Goal: Share content: Share content

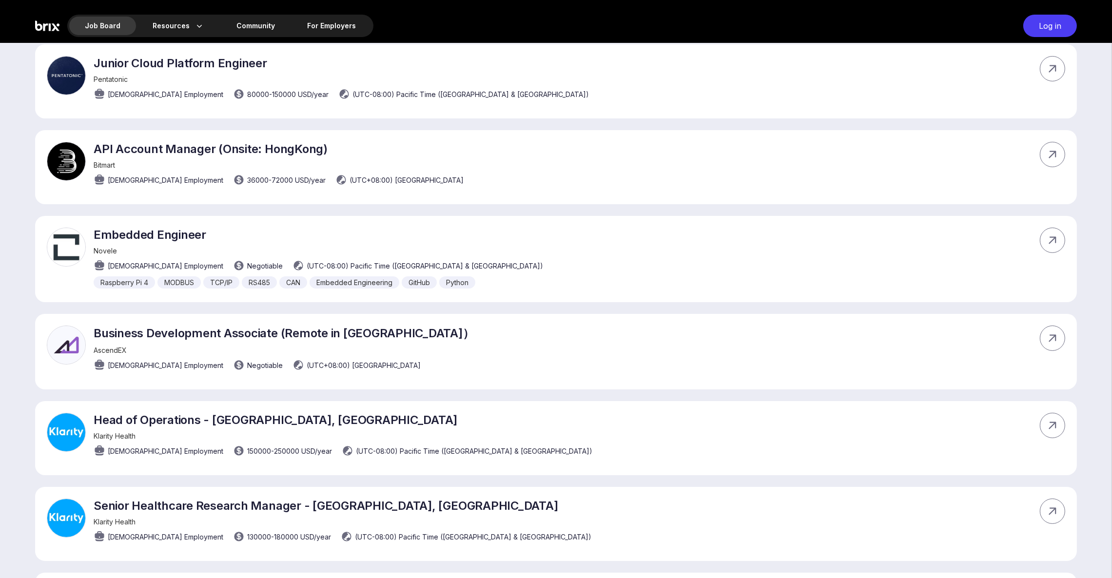
scroll to position [6300, 0]
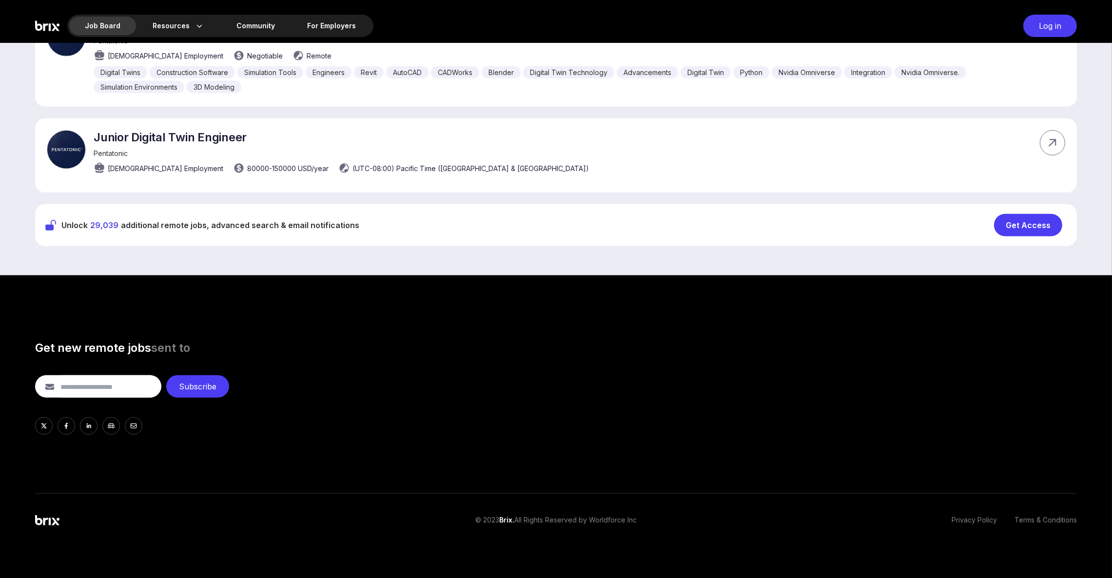
drag, startPoint x: 105, startPoint y: 219, endPoint x: 218, endPoint y: 219, distance: 113.1
click at [105, 220] on span "29,039" at bounding box center [104, 225] width 28 height 10
click at [275, 222] on span "Unlock 29,039 additional remote jobs, advanced search & email notifications" at bounding box center [210, 225] width 298 height 12
click at [1011, 221] on div "Get Access" at bounding box center [1028, 225] width 68 height 22
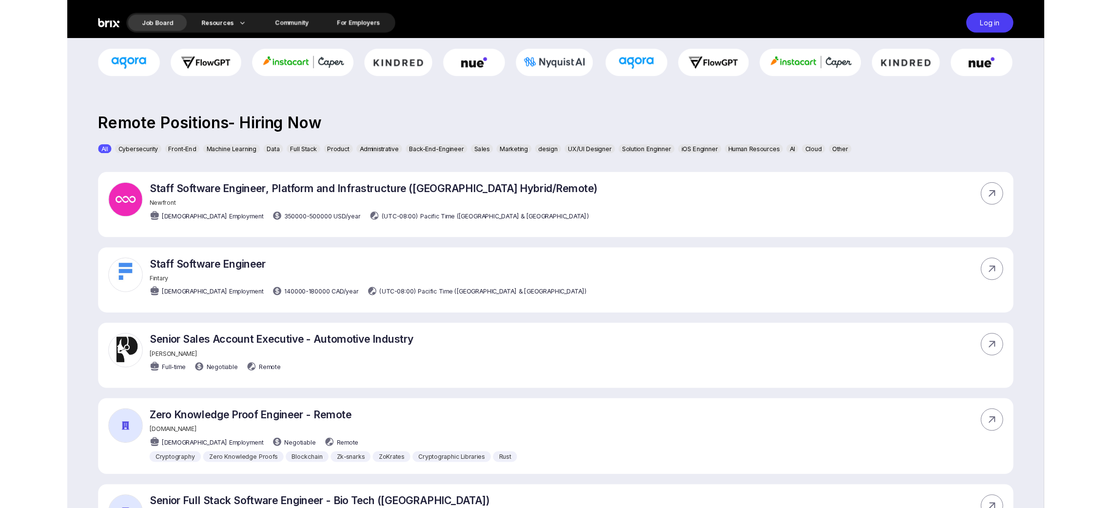
scroll to position [0, 0]
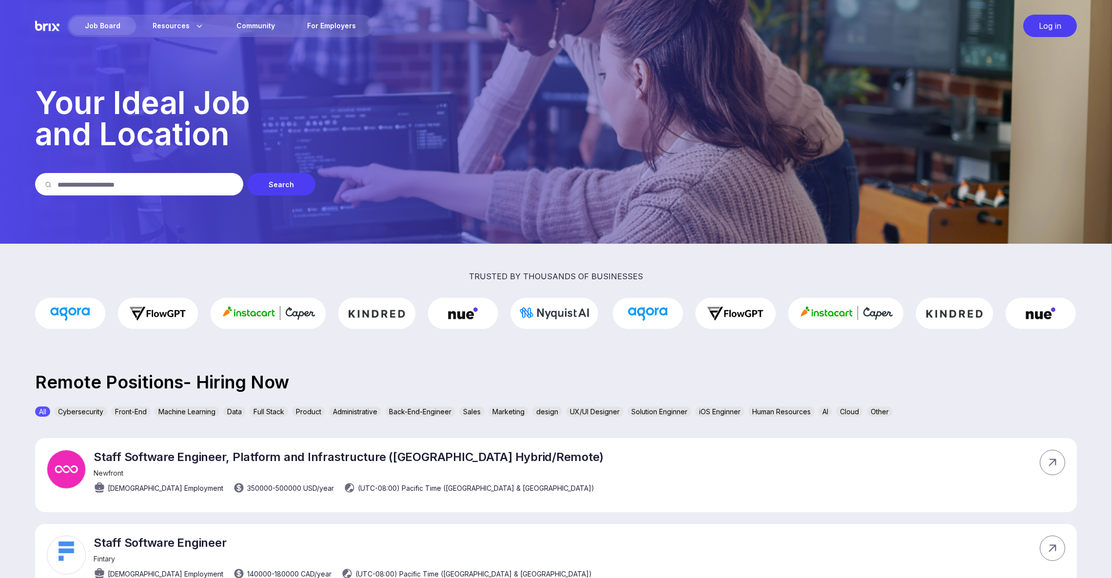
click at [436, 240] on img at bounding box center [556, 122] width 1112 height 244
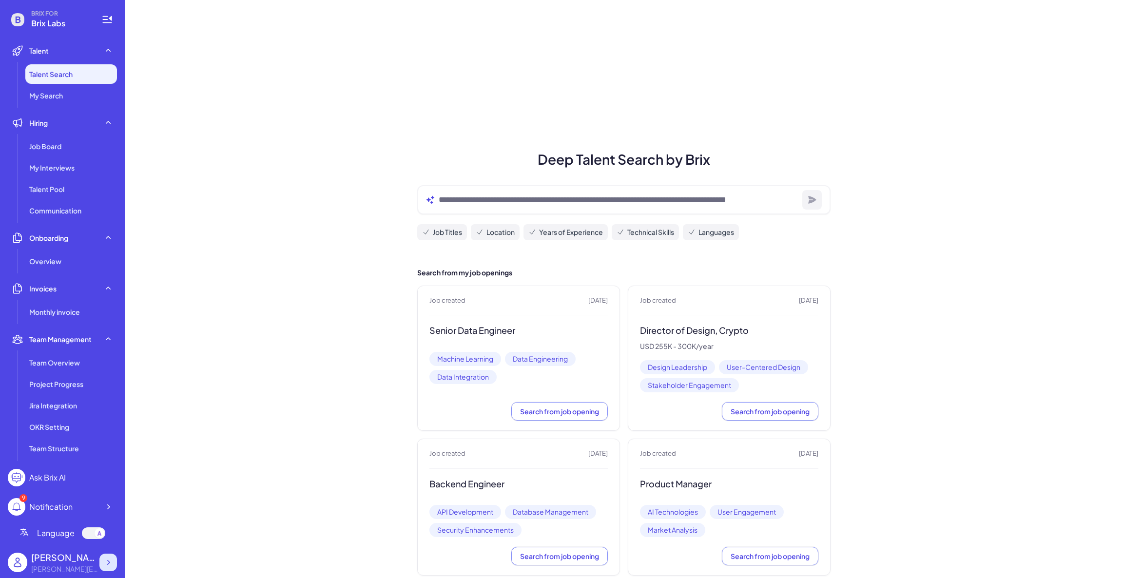
click at [110, 563] on icon at bounding box center [108, 563] width 10 height 10
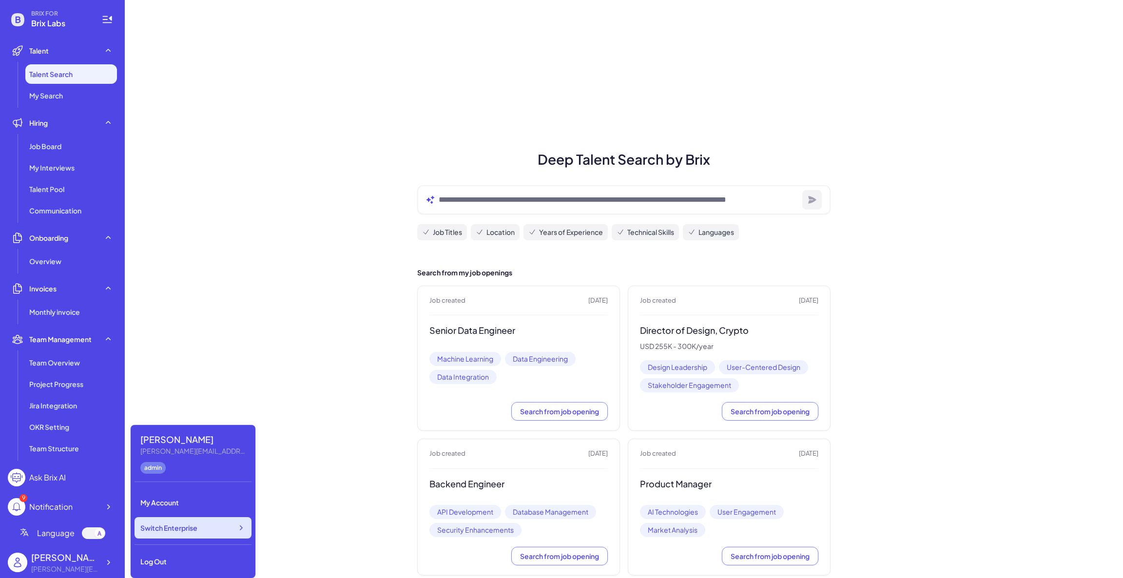
click at [185, 528] on span "Switch Enterprise" at bounding box center [168, 528] width 57 height 10
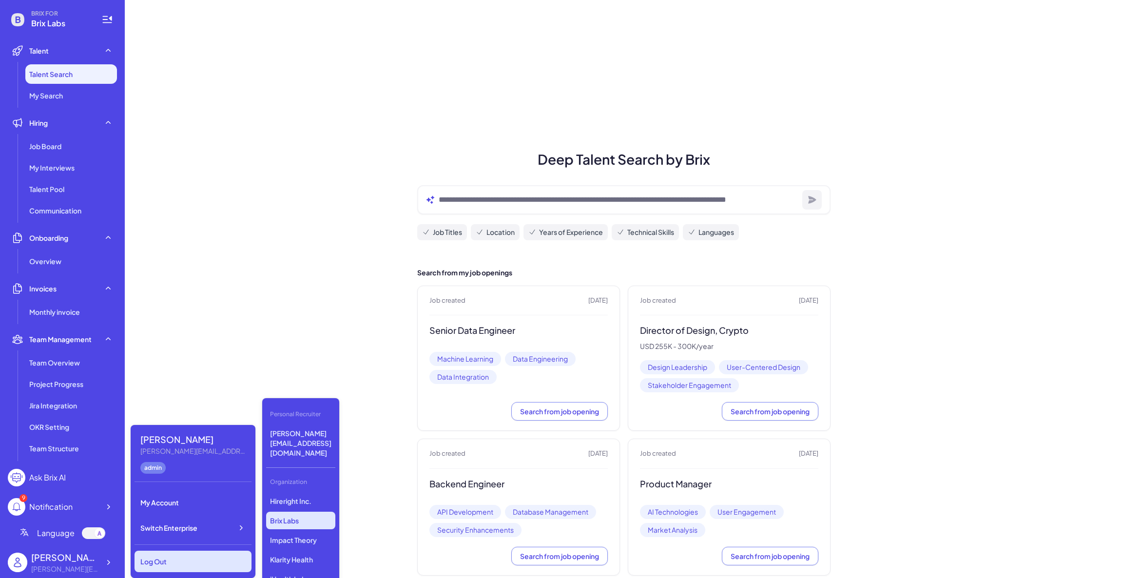
click at [171, 564] on div "Log Out" at bounding box center [193, 561] width 117 height 21
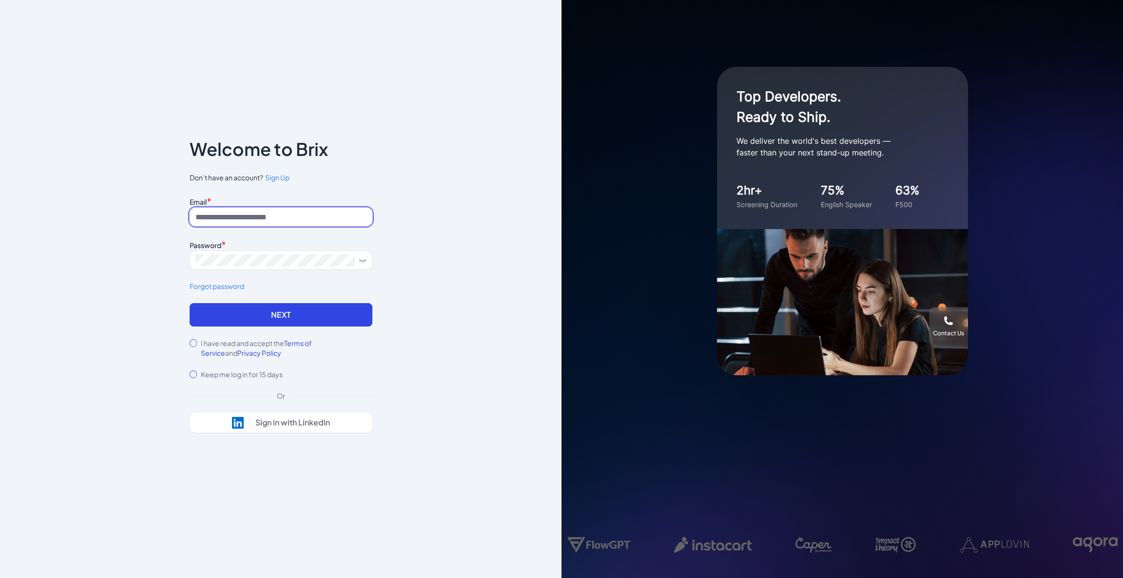
click at [268, 212] on input at bounding box center [281, 217] width 183 height 19
type input "*"
type input "**********"
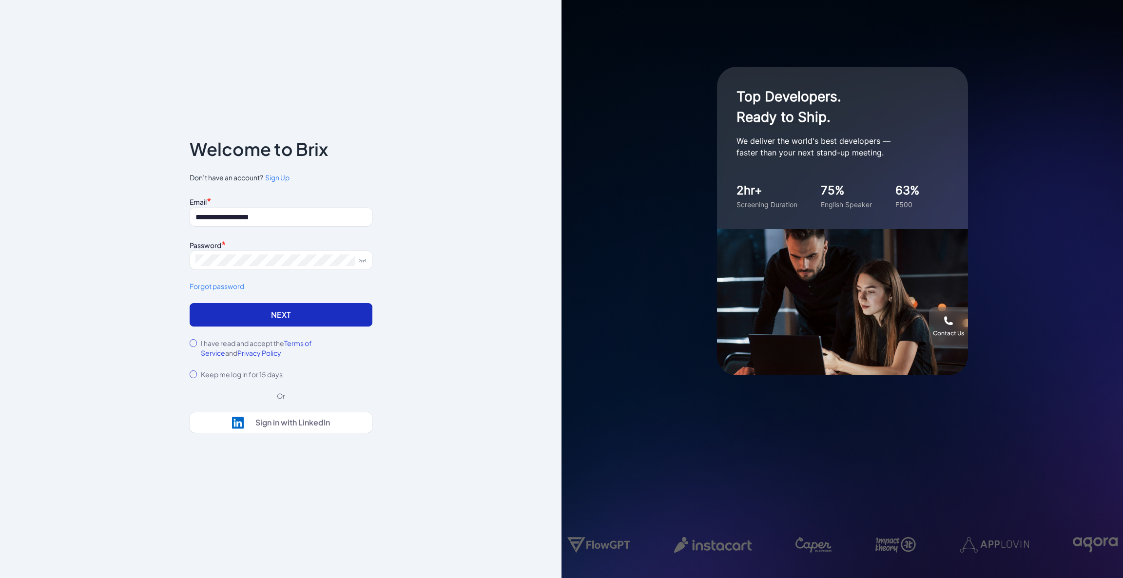
click at [252, 320] on button "Next" at bounding box center [281, 314] width 183 height 23
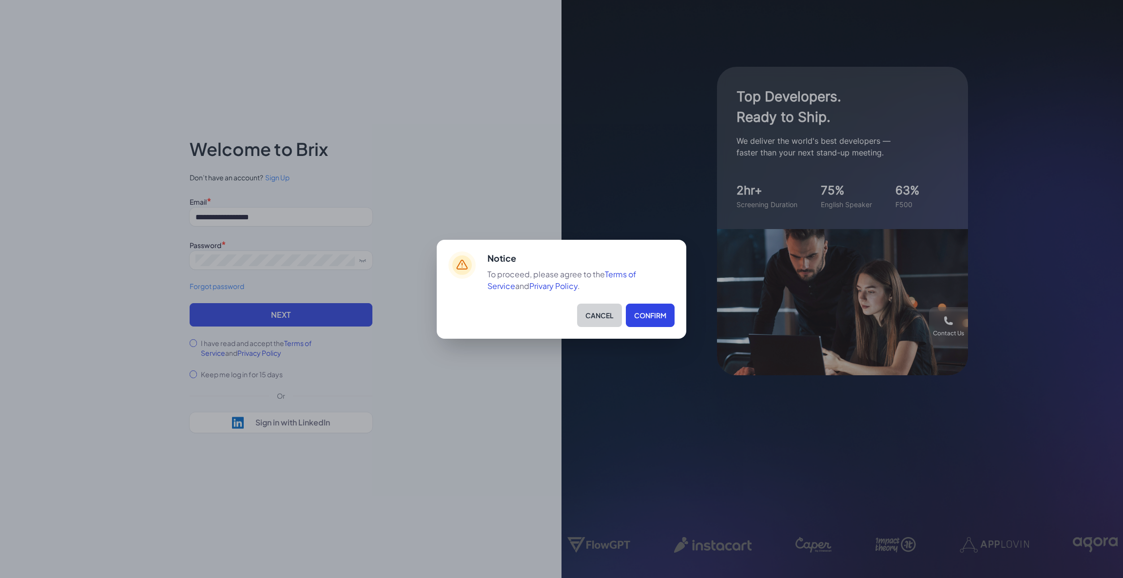
click at [599, 318] on button "Cancel" at bounding box center [599, 315] width 45 height 23
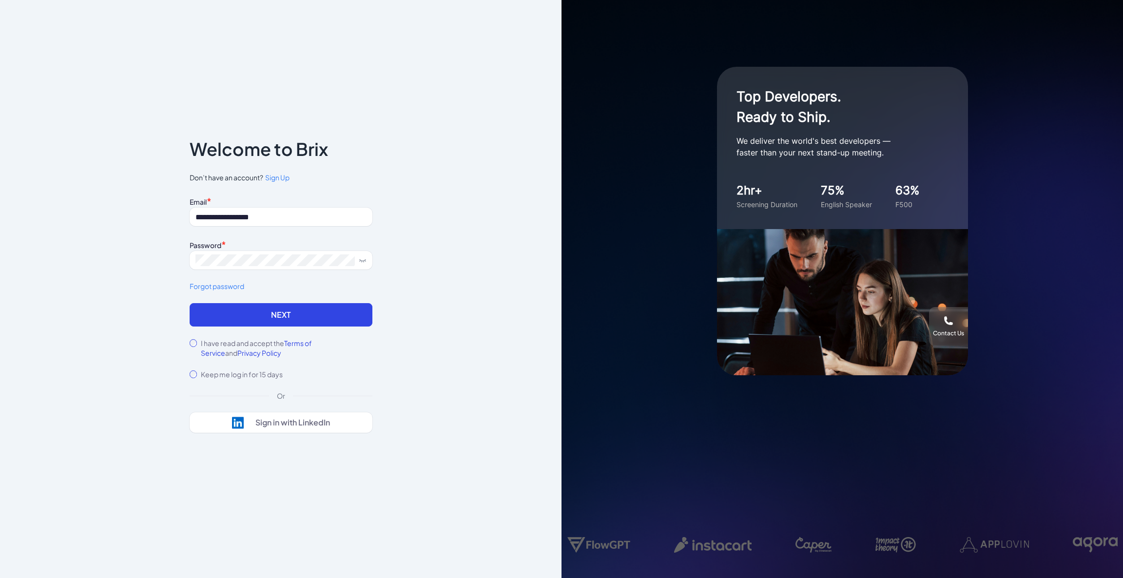
click at [193, 349] on div "I have read and accept the Terms of Service and Privacy Policy" at bounding box center [281, 348] width 183 height 20
drag, startPoint x: 247, startPoint y: 315, endPoint x: 256, endPoint y: 315, distance: 9.3
click at [248, 314] on button "Next" at bounding box center [281, 314] width 183 height 23
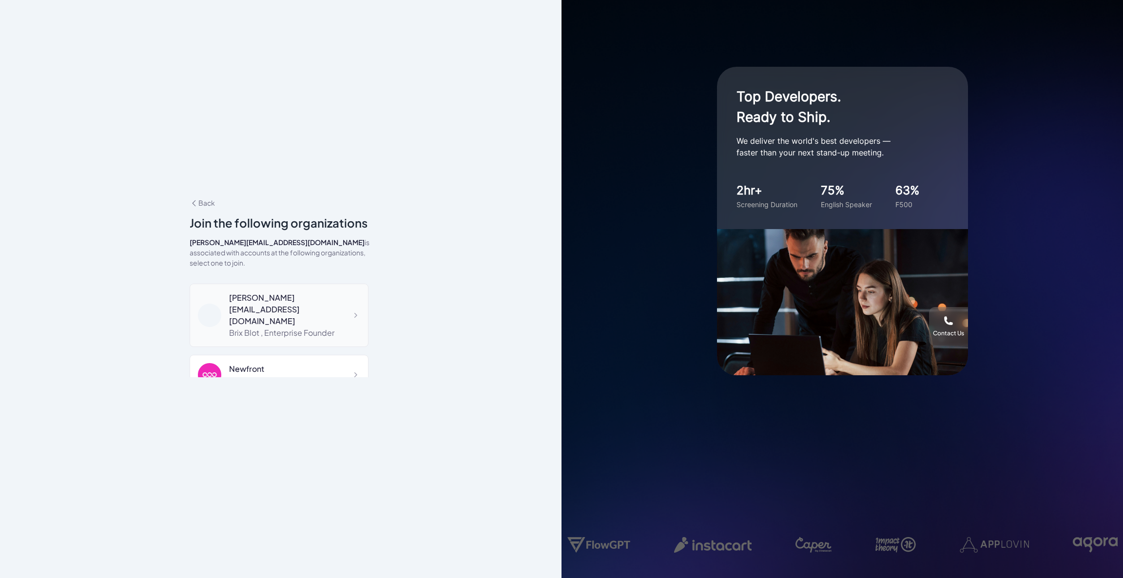
click at [310, 298] on div "[PERSON_NAME][EMAIL_ADDRESS][DOMAIN_NAME]" at bounding box center [294, 309] width 131 height 35
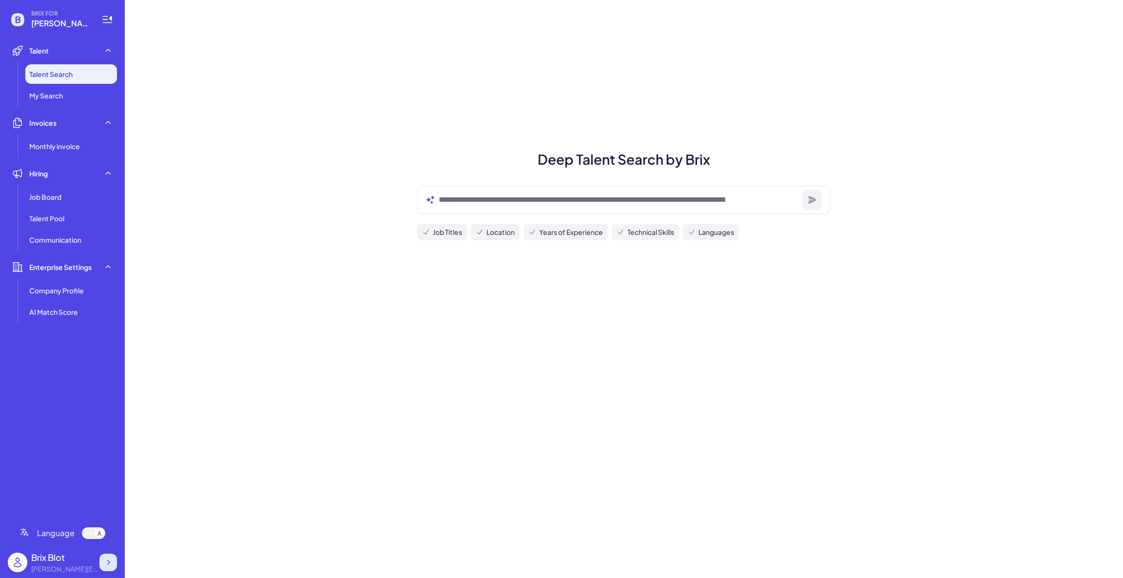
click at [101, 563] on div at bounding box center [108, 563] width 18 height 18
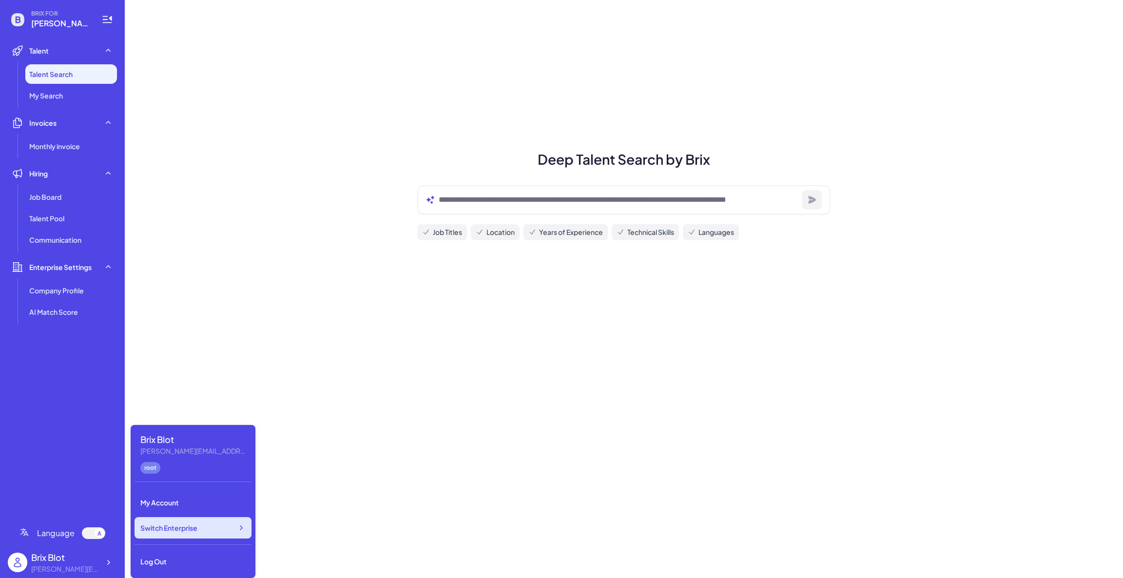
click at [204, 529] on div "Switch Enterprise" at bounding box center [193, 527] width 117 height 21
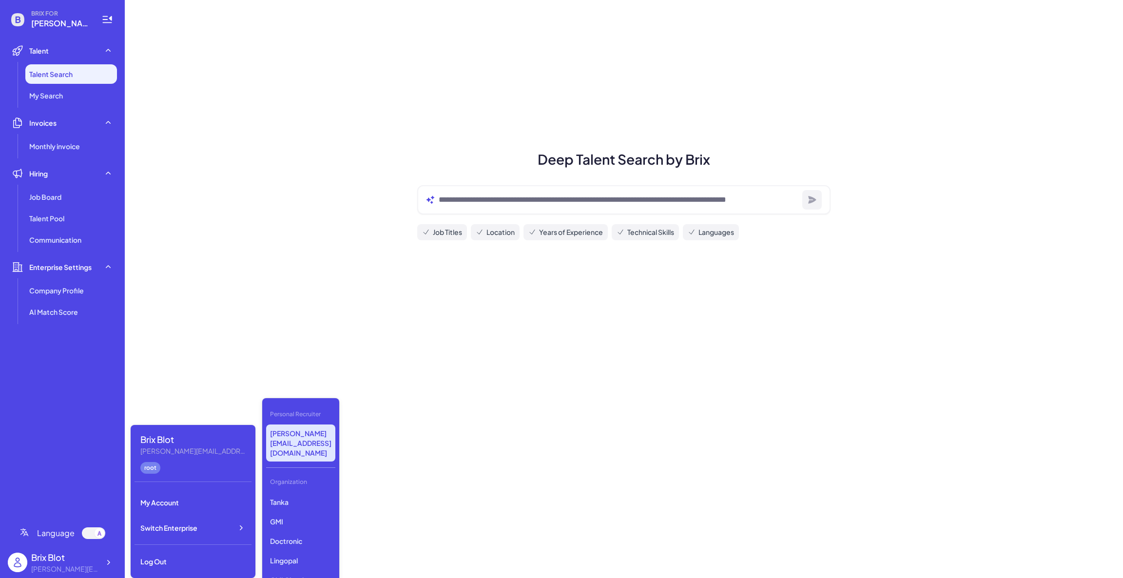
scroll to position [426, 0]
click at [295, 544] on p "Dyna Robotics" at bounding box center [300, 553] width 69 height 18
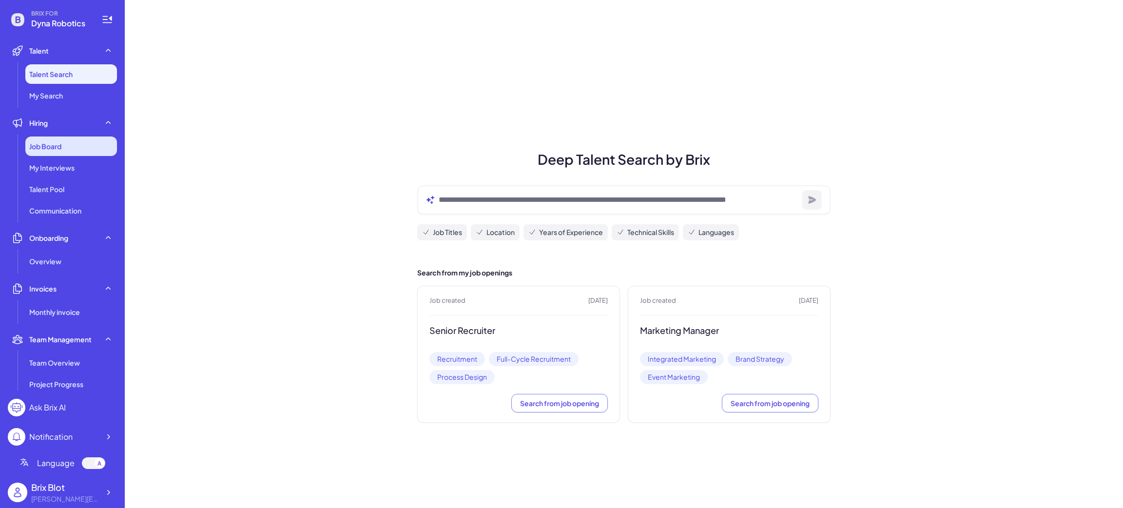
click at [66, 152] on div "Job Board" at bounding box center [71, 147] width 92 height 20
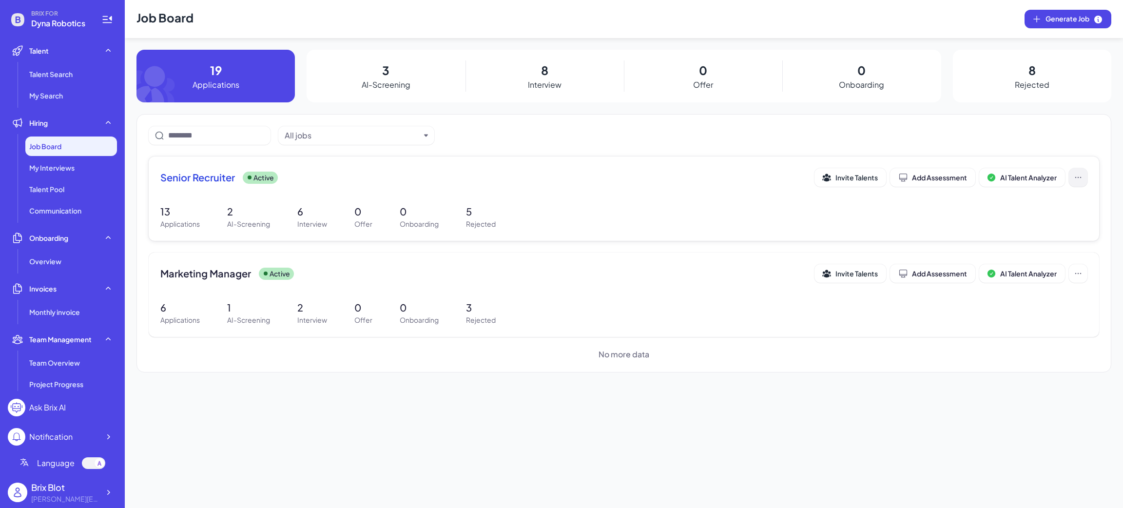
click at [1075, 180] on icon at bounding box center [1079, 178] width 10 height 10
click at [1022, 225] on span "View job description" at bounding box center [1041, 226] width 66 height 9
click at [1075, 174] on icon at bounding box center [1079, 178] width 10 height 10
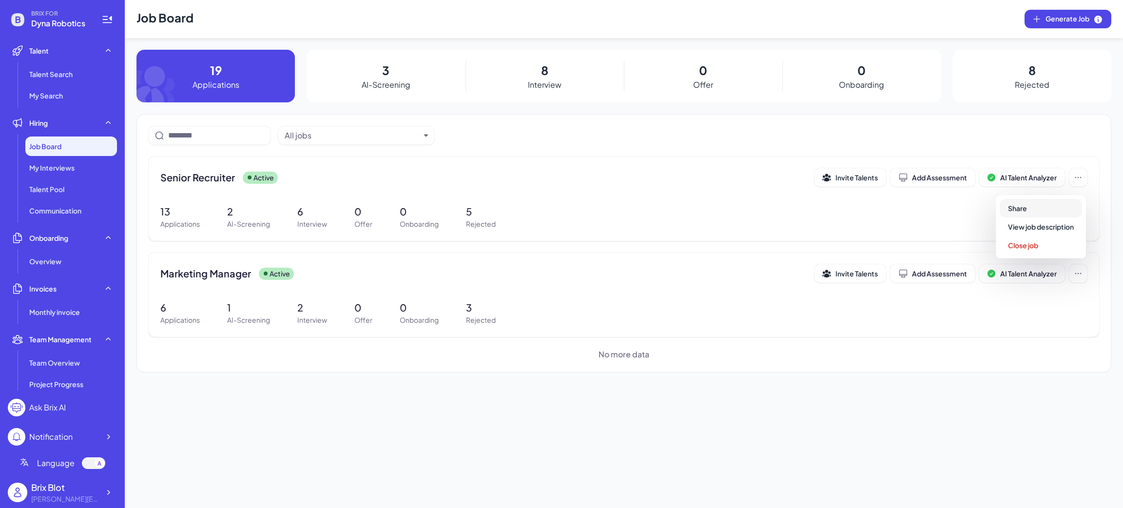
click at [1032, 208] on button "Share" at bounding box center [1041, 208] width 82 height 19
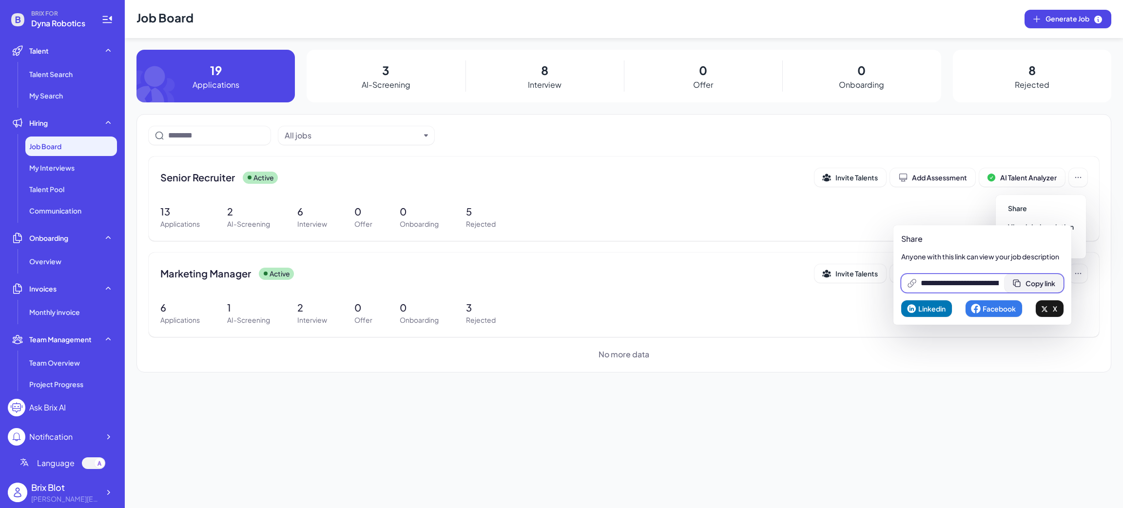
click at [1056, 280] on span "Copy link" at bounding box center [1041, 283] width 30 height 9
click at [109, 492] on icon at bounding box center [108, 493] width 10 height 10
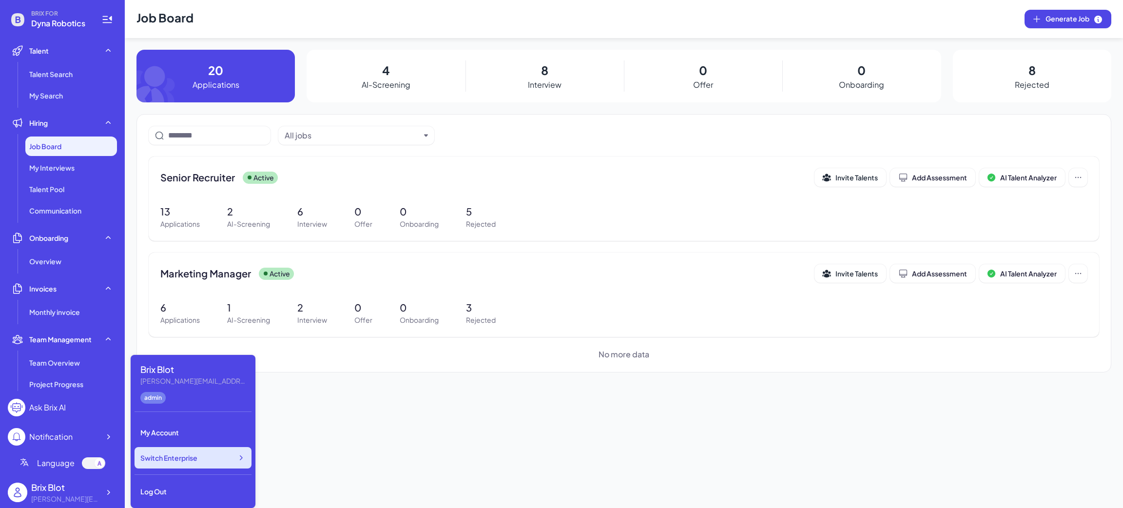
click at [151, 464] on div "Switch Enterprise" at bounding box center [193, 457] width 117 height 21
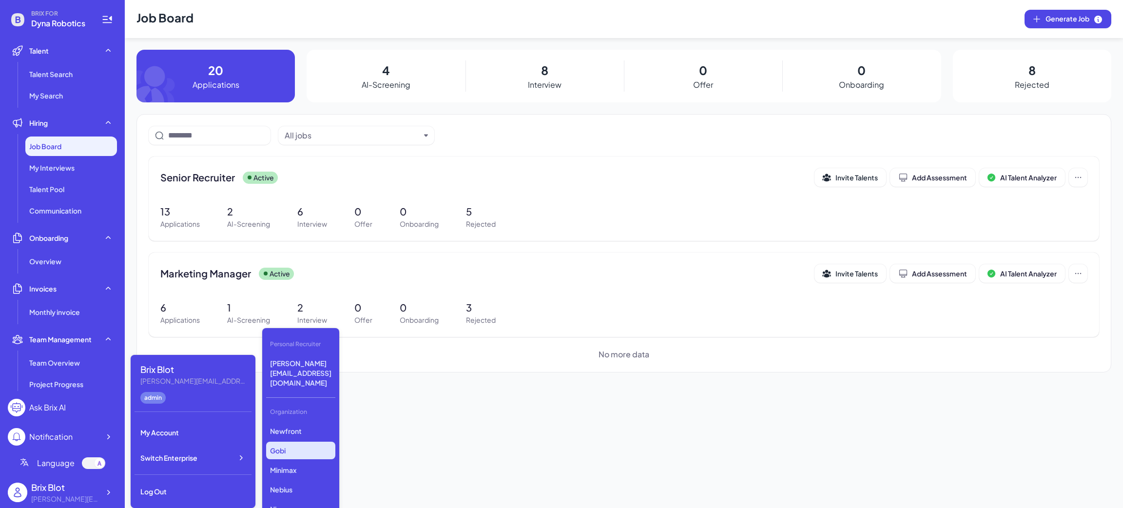
click at [302, 442] on p "Gobi" at bounding box center [300, 451] width 69 height 18
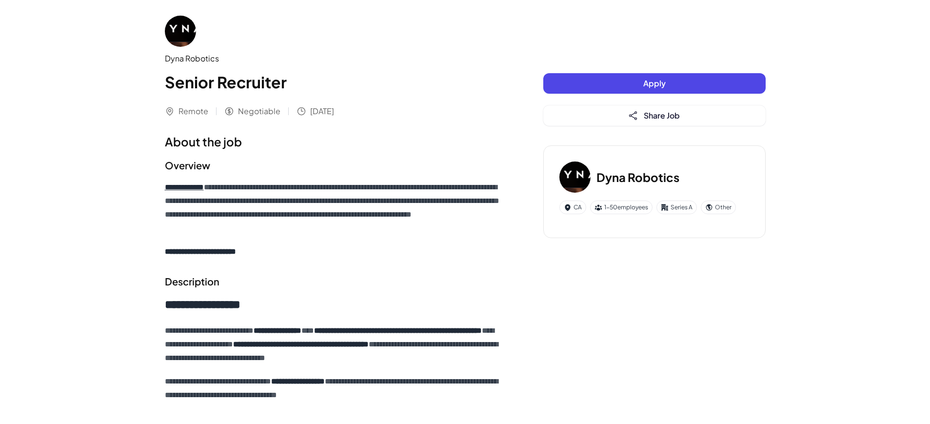
click at [563, 76] on button "Apply" at bounding box center [654, 83] width 222 height 20
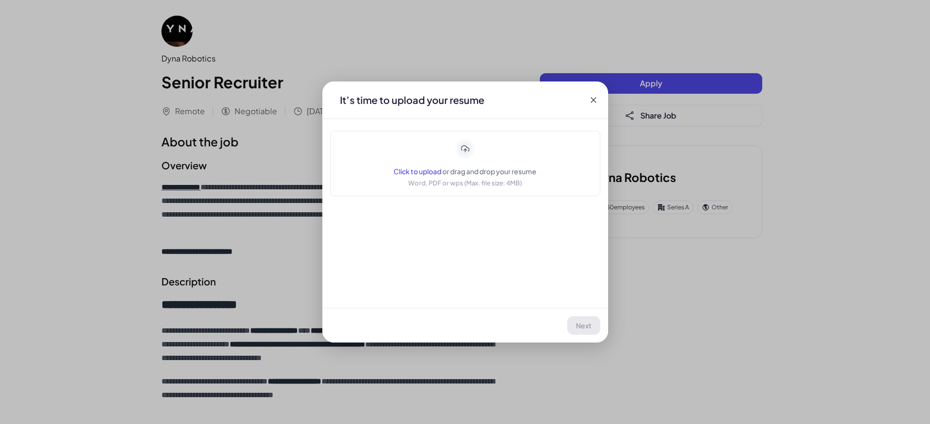
click at [467, 159] on div "Click to upload or drag and drop your resume Word, PDF or wps (Max. file size: …" at bounding box center [464, 163] width 143 height 49
click at [590, 322] on span "Next" at bounding box center [584, 325] width 16 height 9
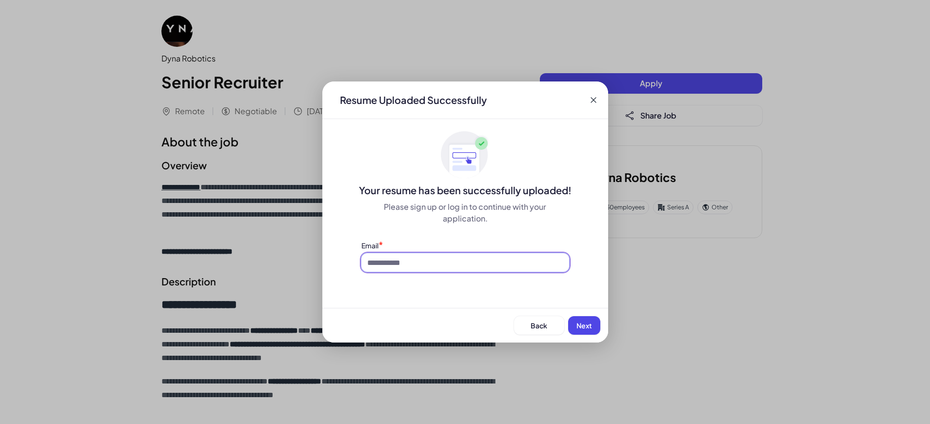
click at [418, 263] on input at bounding box center [465, 262] width 208 height 19
type input "**********"
click at [590, 322] on span "Next" at bounding box center [584, 325] width 16 height 9
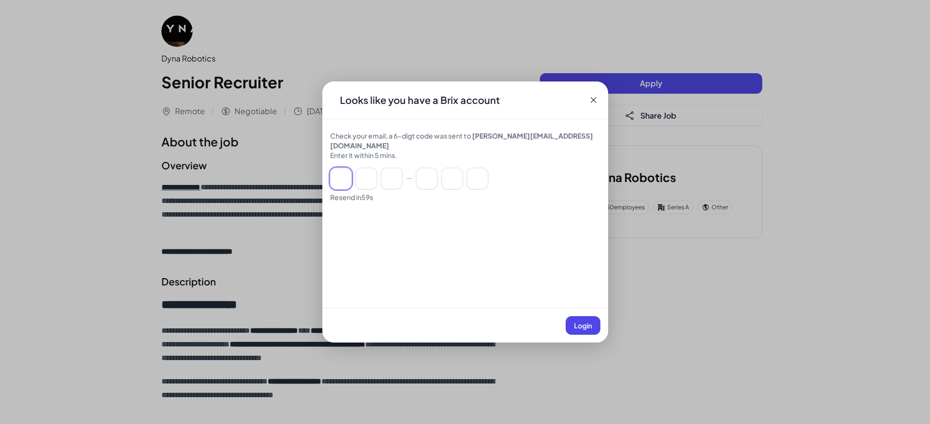
click at [351, 171] on input at bounding box center [340, 178] width 21 height 21
paste input "******"
type input "*"
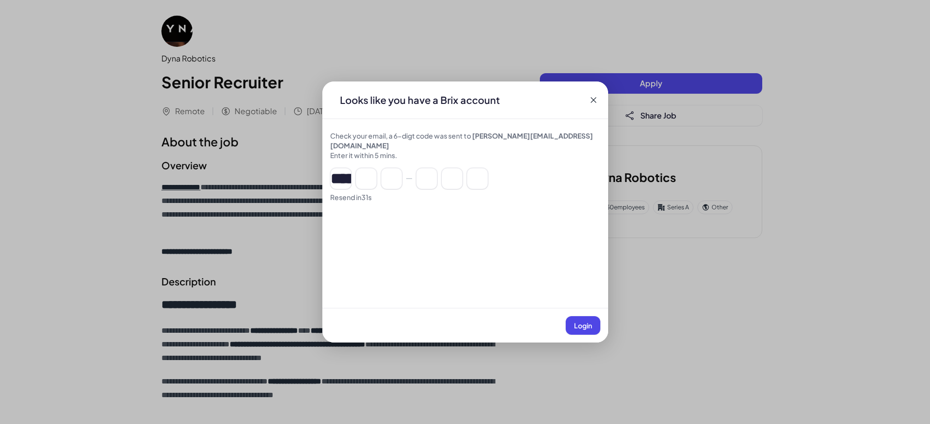
type input "*"
click at [567, 317] on div "Login" at bounding box center [465, 325] width 286 height 35
click at [575, 328] on span "Login" at bounding box center [583, 325] width 18 height 9
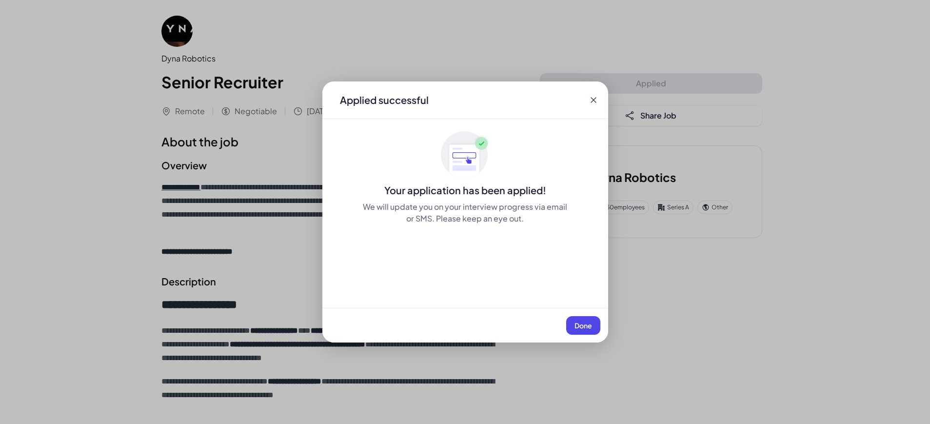
click at [581, 322] on span "Done" at bounding box center [583, 325] width 18 height 9
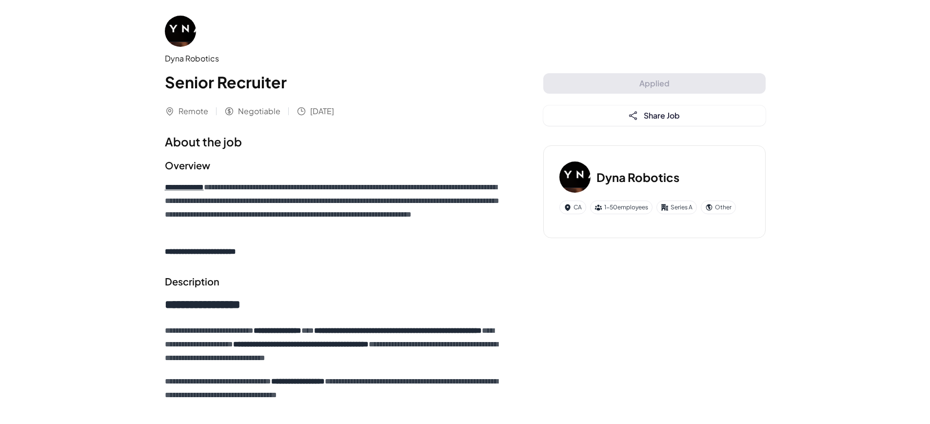
click at [461, 249] on p "**********" at bounding box center [334, 252] width 339 height 14
click at [652, 121] on button "Share Job" at bounding box center [654, 115] width 222 height 20
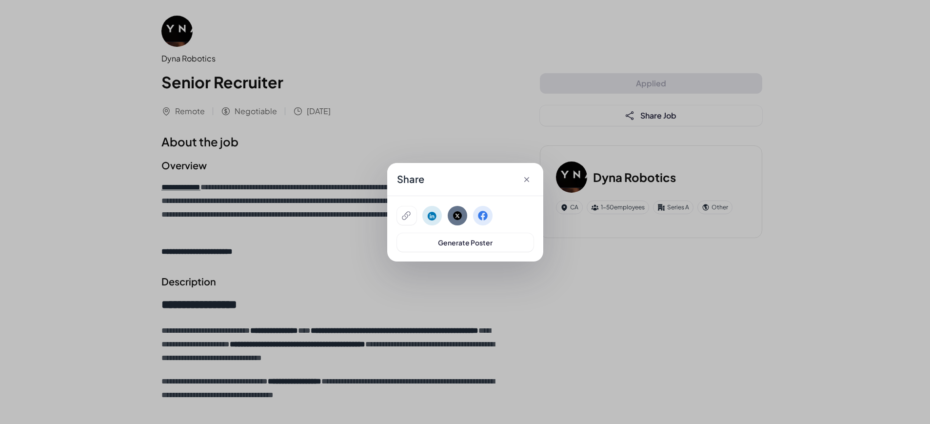
click at [509, 119] on div "Share Generate Poster" at bounding box center [465, 212] width 930 height 424
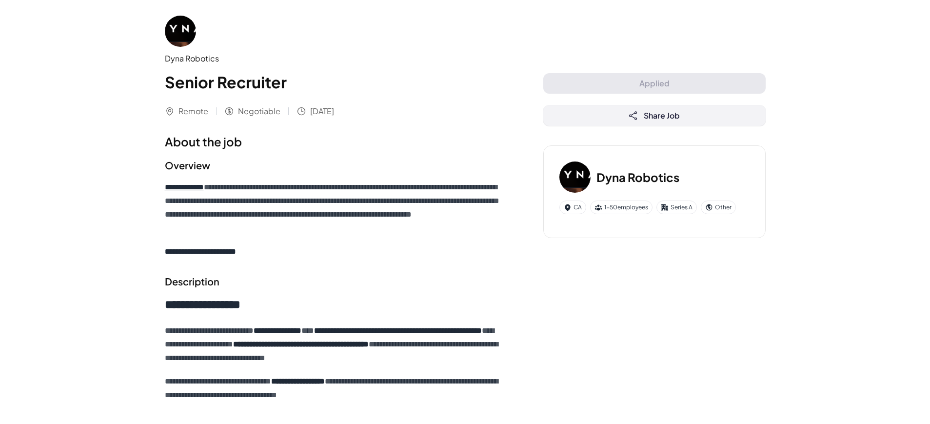
click at [639, 112] on button "Share Job" at bounding box center [654, 115] width 222 height 20
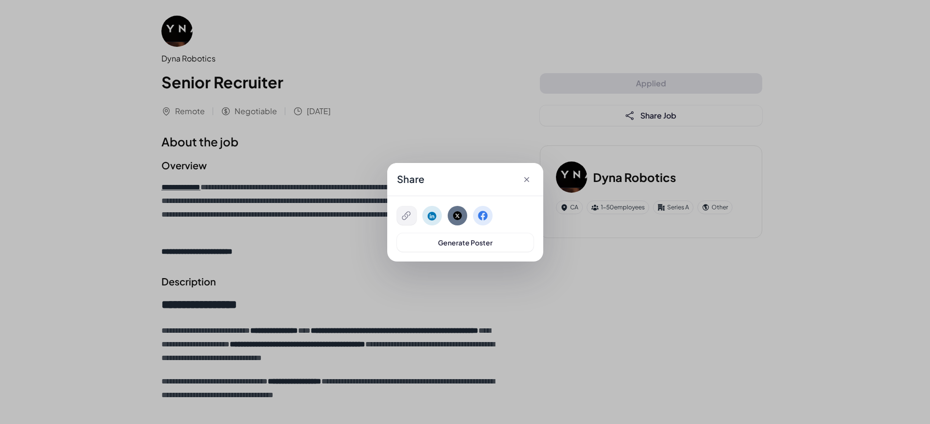
click at [403, 216] on icon at bounding box center [406, 216] width 10 height 10
click at [527, 180] on icon at bounding box center [527, 180] width 10 height 10
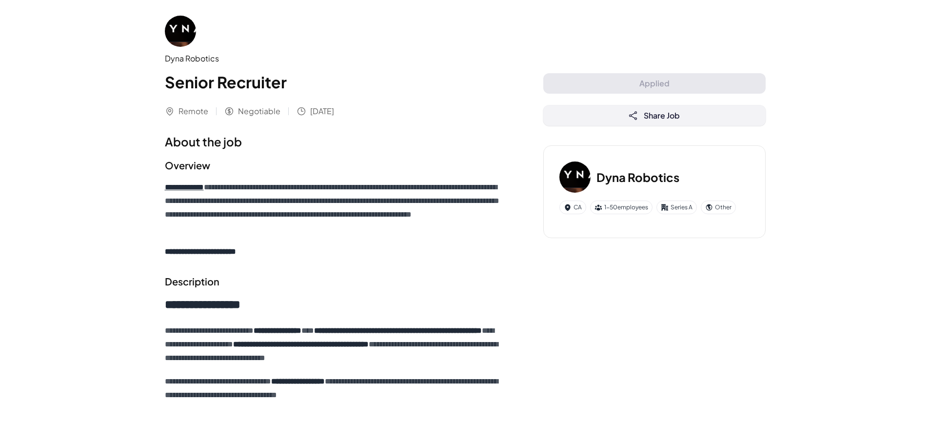
click at [716, 108] on button "Share Job" at bounding box center [654, 115] width 222 height 20
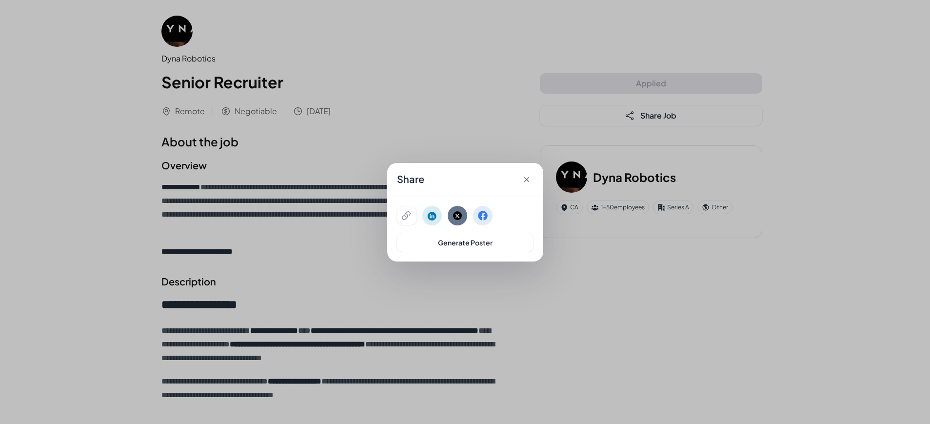
click at [527, 178] on icon at bounding box center [526, 179] width 5 height 5
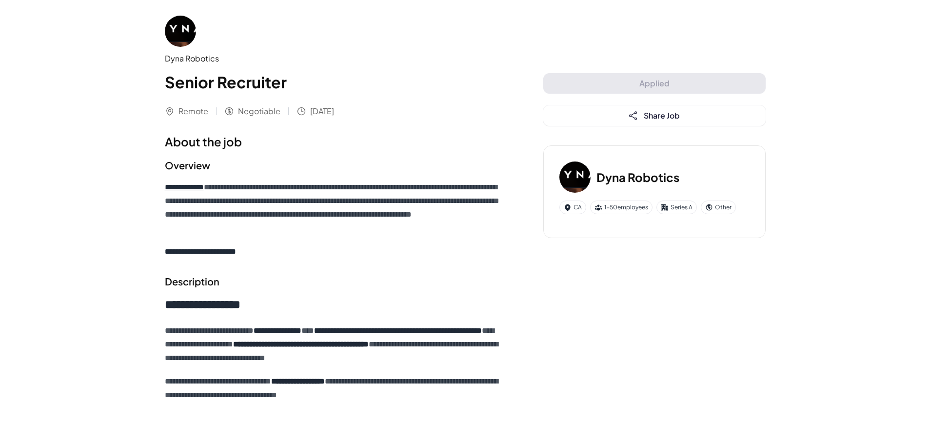
click at [387, 60] on div "Dyna Robotics" at bounding box center [334, 59] width 339 height 12
click at [369, 52] on div "Dyna Robotics Senior Recruiter" at bounding box center [334, 55] width 339 height 78
click at [388, 81] on h1 "Senior Recruiter" at bounding box center [334, 81] width 339 height 23
drag, startPoint x: 579, startPoint y: 309, endPoint x: 544, endPoint y: 296, distance: 37.2
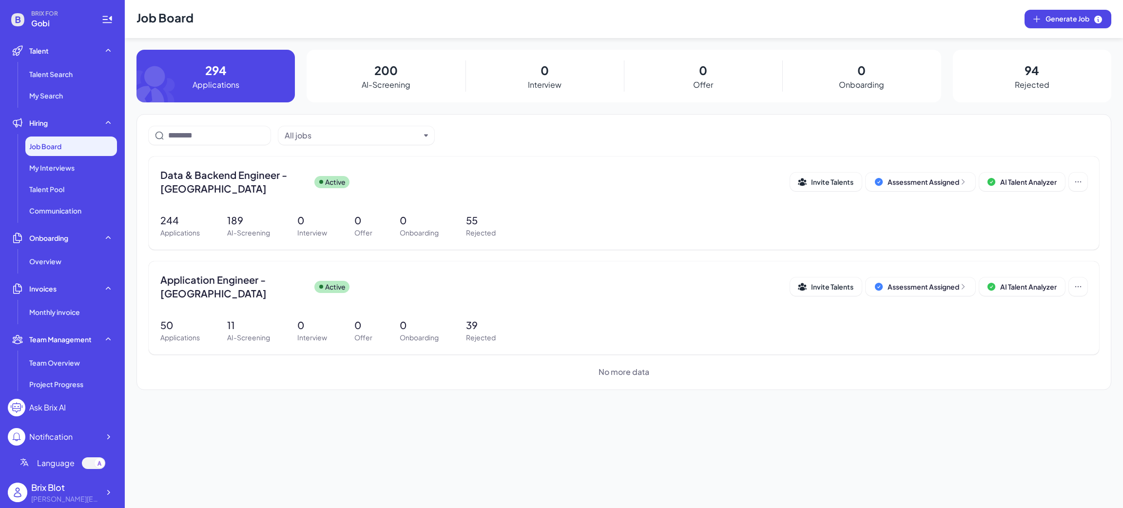
click at [65, 143] on div "Job Board" at bounding box center [71, 147] width 92 height 20
click at [1074, 181] on icon at bounding box center [1079, 182] width 10 height 10
click at [1035, 228] on span "View job description" at bounding box center [1041, 231] width 66 height 9
click at [1082, 185] on icon at bounding box center [1079, 182] width 10 height 10
click at [1063, 213] on button "Share" at bounding box center [1041, 212] width 82 height 19
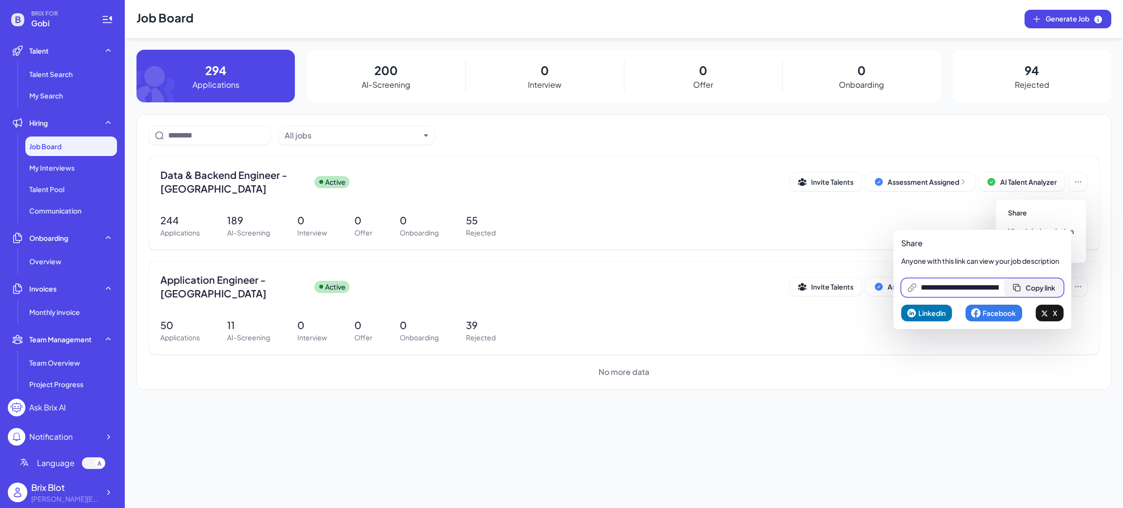
scroll to position [0, 198]
click at [1037, 289] on span "Copy link" at bounding box center [1041, 287] width 30 height 9
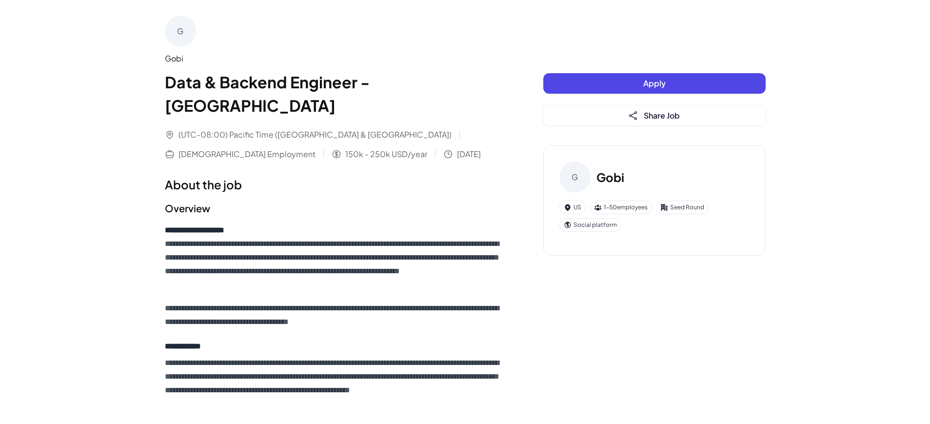
click at [403, 230] on p "**********" at bounding box center [334, 257] width 339 height 68
click at [653, 118] on span "Share Job" at bounding box center [662, 115] width 36 height 10
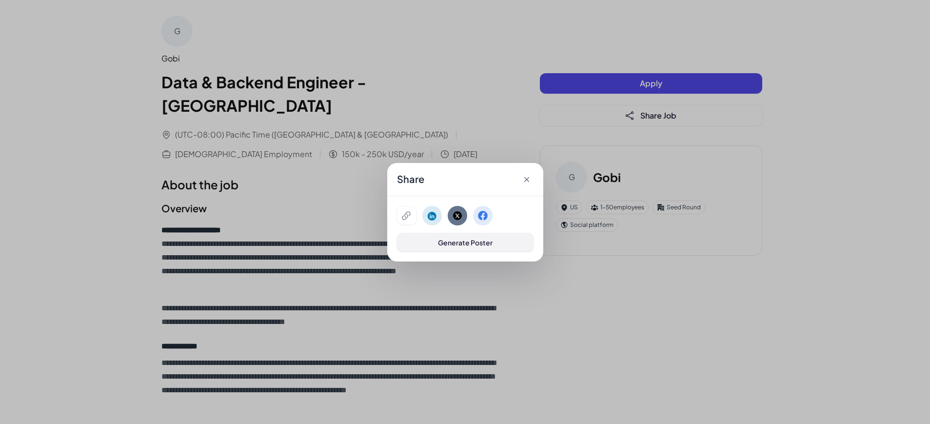
click at [443, 238] on span "Generate Poster" at bounding box center [465, 242] width 55 height 9
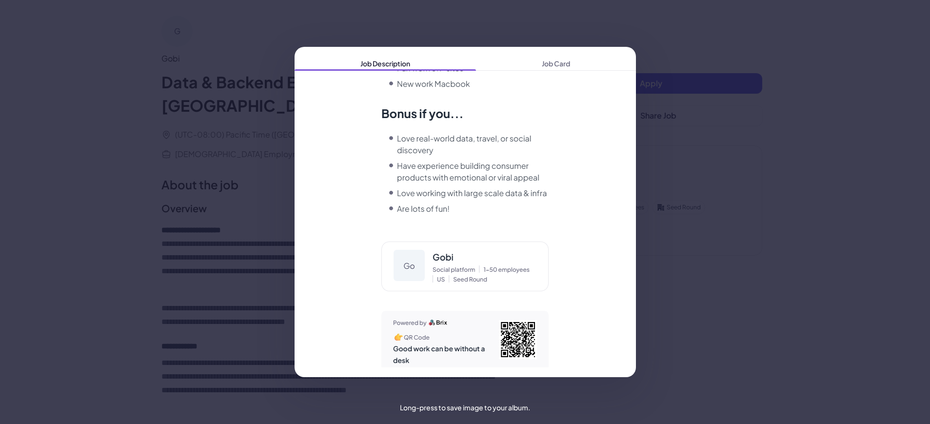
scroll to position [2082, 0]
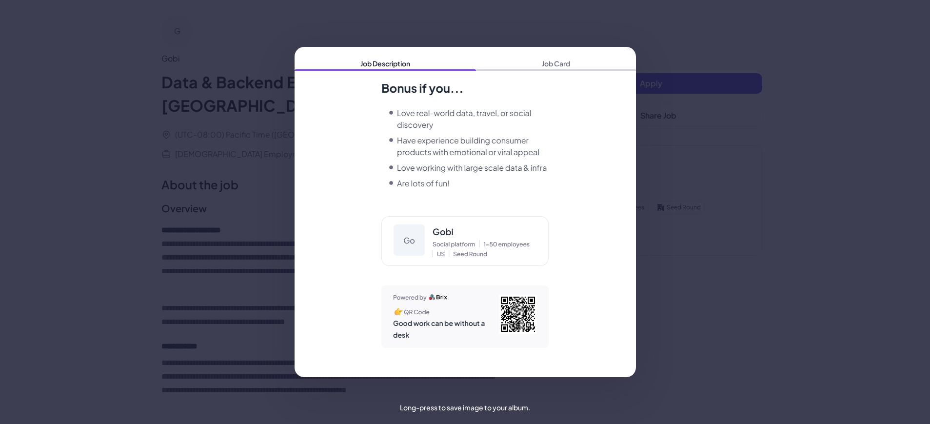
click at [564, 62] on span "Job Card" at bounding box center [556, 64] width 160 height 14
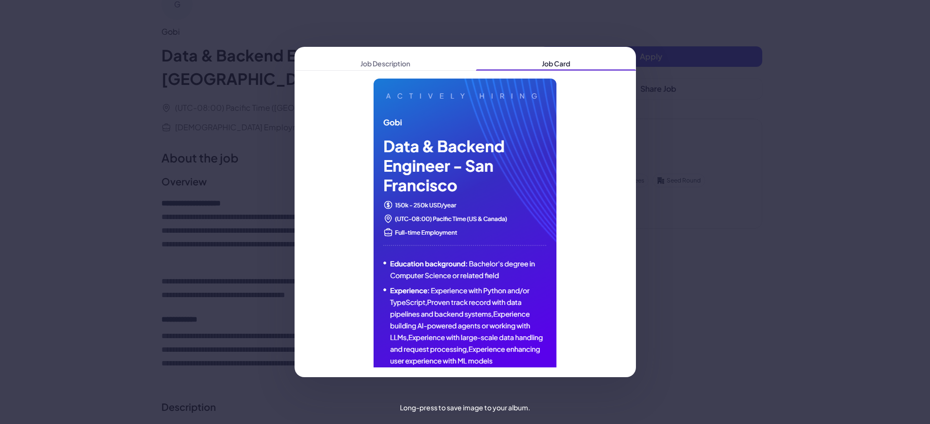
scroll to position [0, 0]
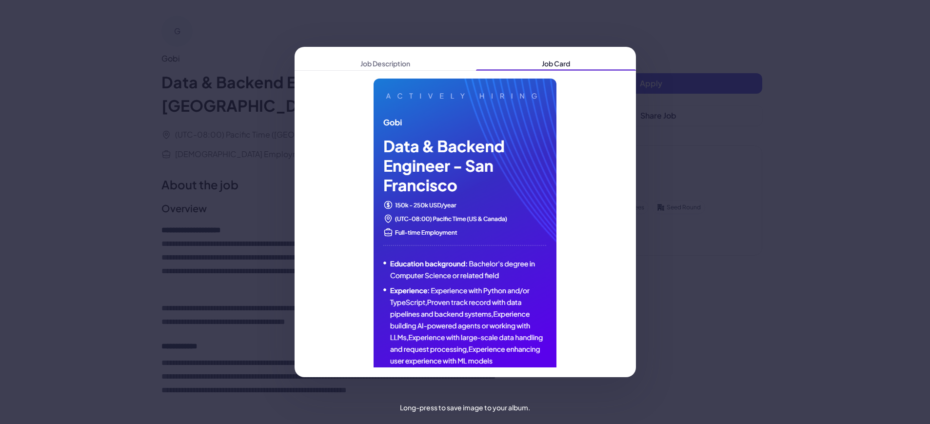
click at [388, 58] on span "Job Description" at bounding box center [385, 64] width 181 height 14
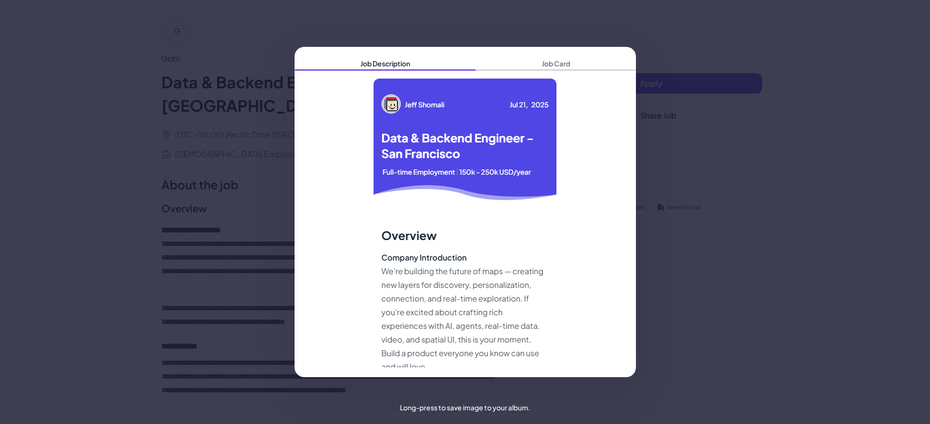
click at [537, 64] on span "Job Card" at bounding box center [556, 64] width 160 height 14
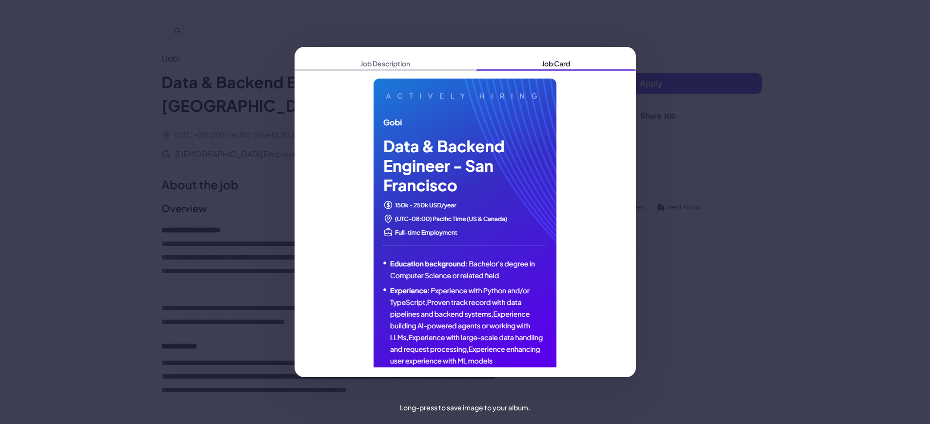
click at [409, 65] on span "Job Description" at bounding box center [385, 64] width 181 height 14
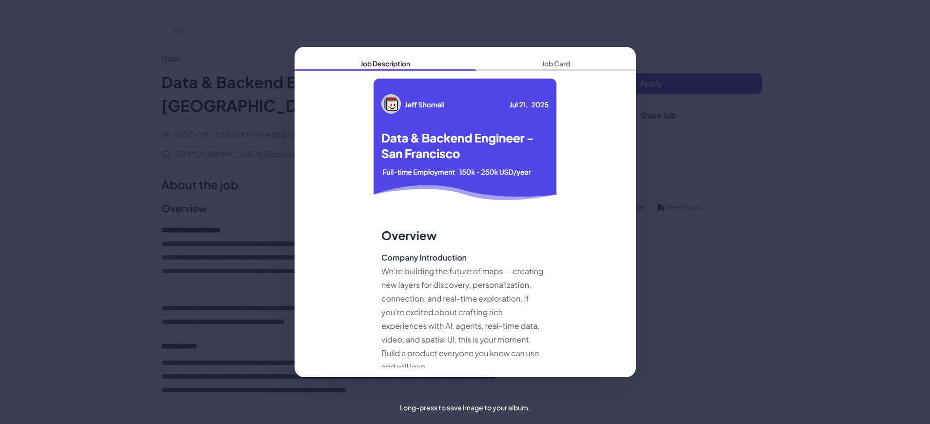
click at [511, 65] on span "Job Card" at bounding box center [556, 64] width 160 height 14
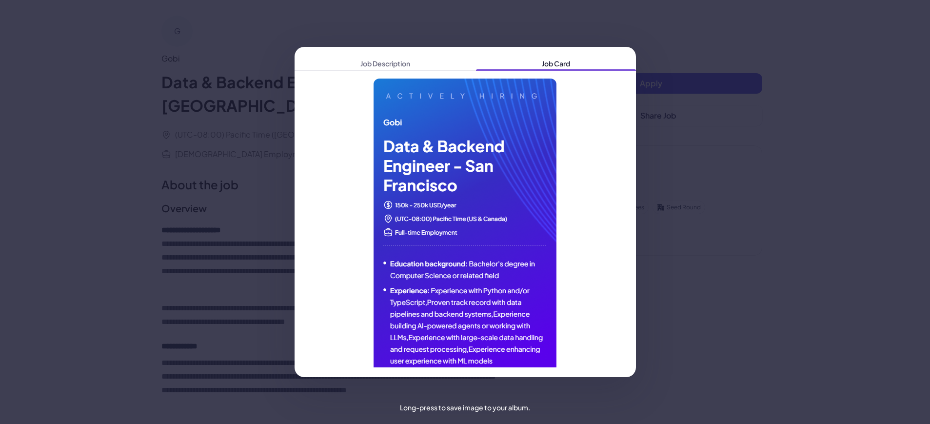
click at [177, 145] on div "Job Description Job Card" at bounding box center [465, 212] width 930 height 424
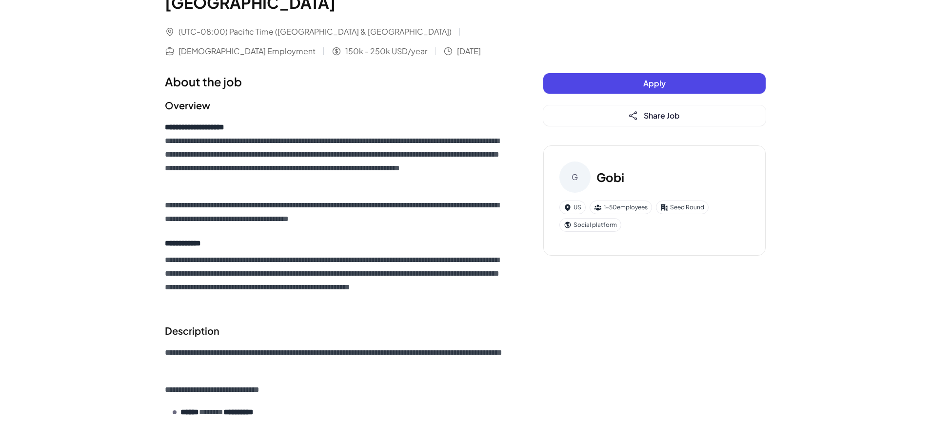
scroll to position [122, 0]
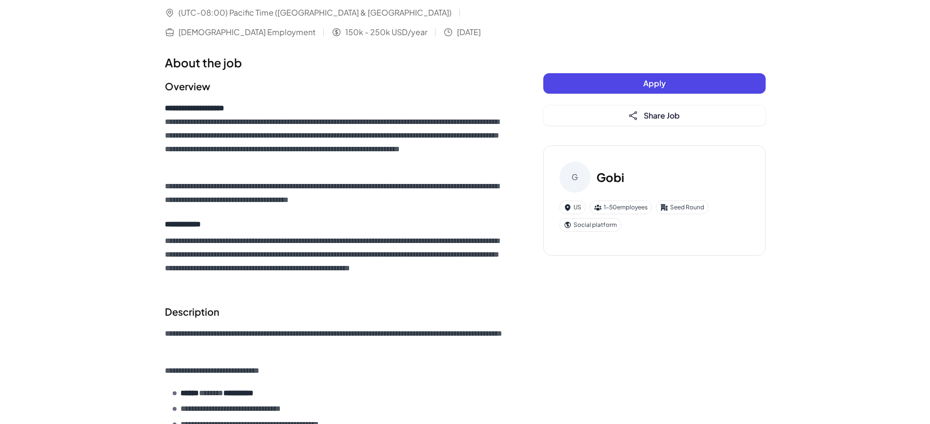
click at [641, 119] on button "Share Job" at bounding box center [654, 115] width 222 height 20
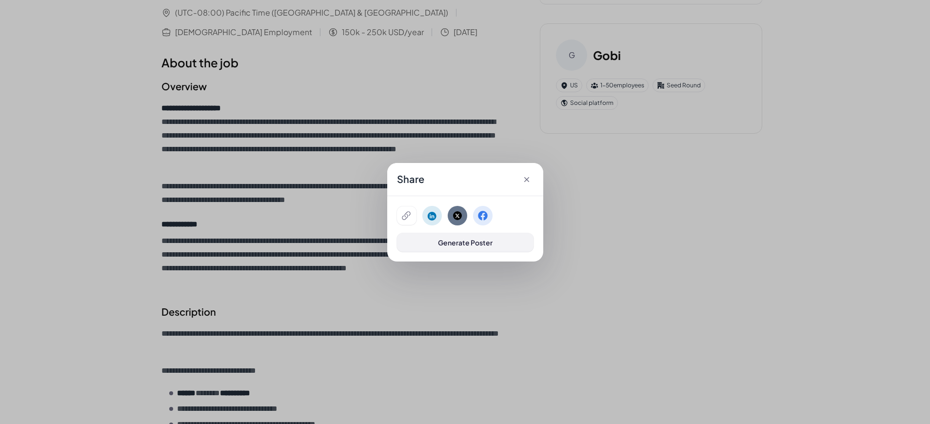
click at [486, 240] on span "Generate Poster" at bounding box center [465, 242] width 55 height 9
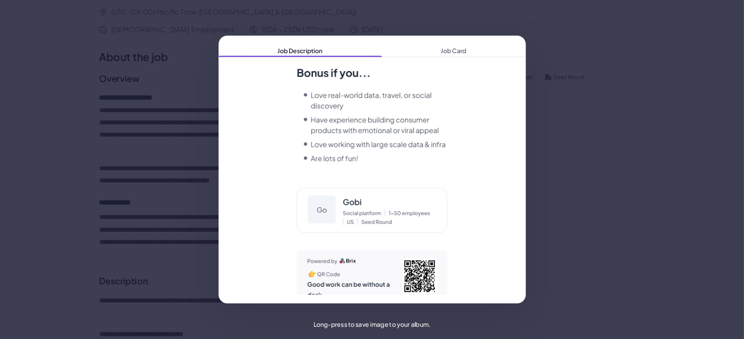
scroll to position [121, 0]
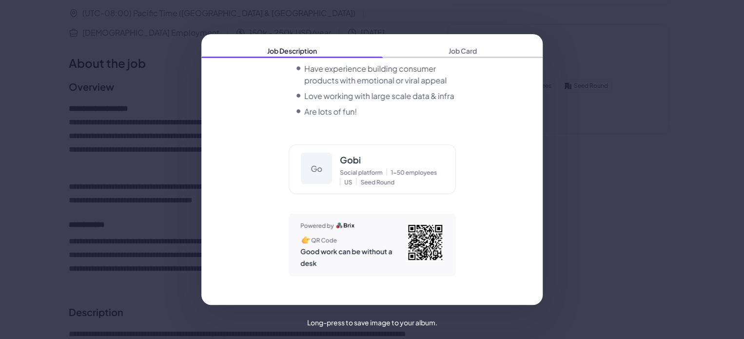
click at [466, 51] on span "Job Card" at bounding box center [463, 51] width 160 height 14
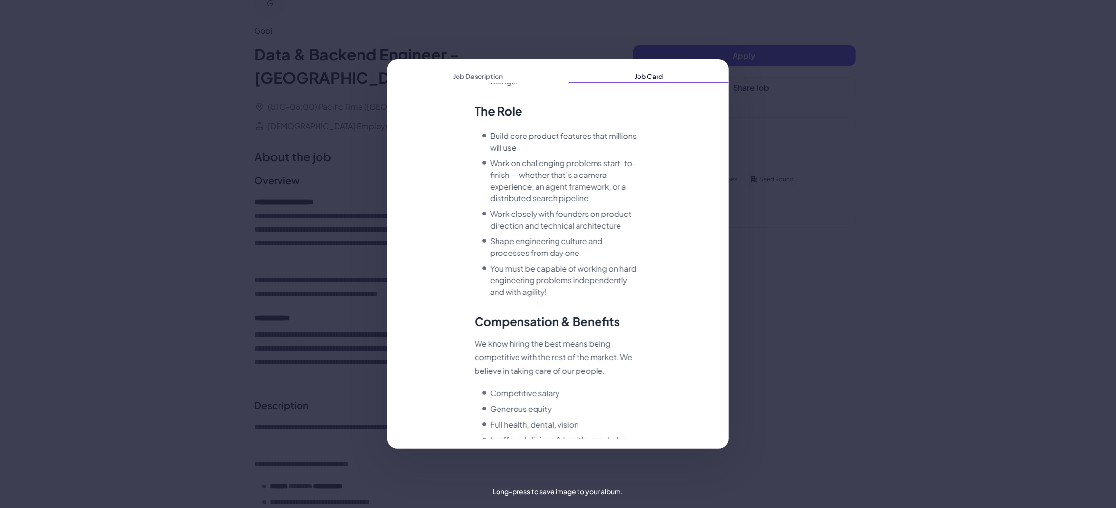
scroll to position [0, 0]
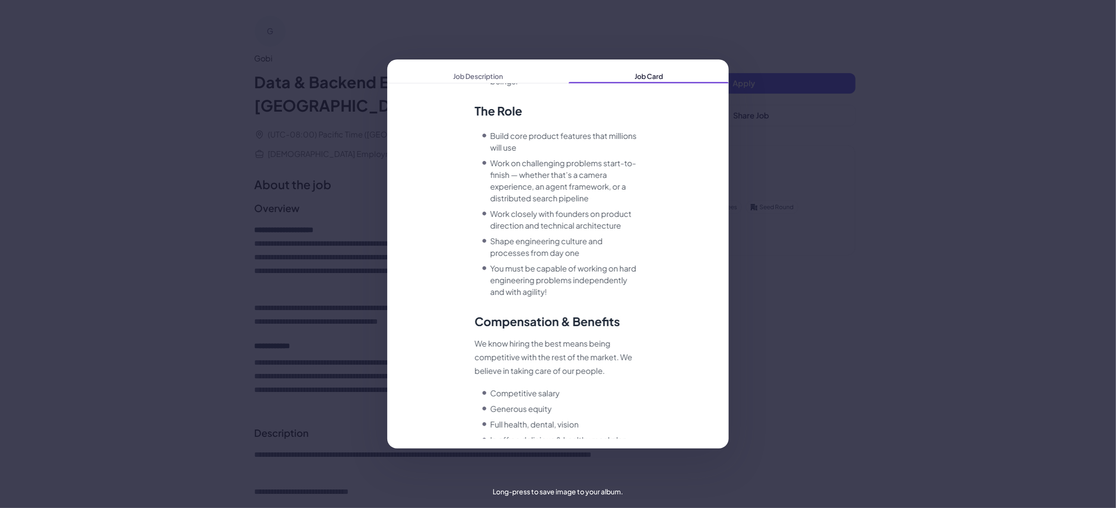
drag, startPoint x: 864, startPoint y: 196, endPoint x: 825, endPoint y: 203, distance: 40.2
click at [864, 197] on div "Job Description Job Card" at bounding box center [558, 254] width 1116 height 508
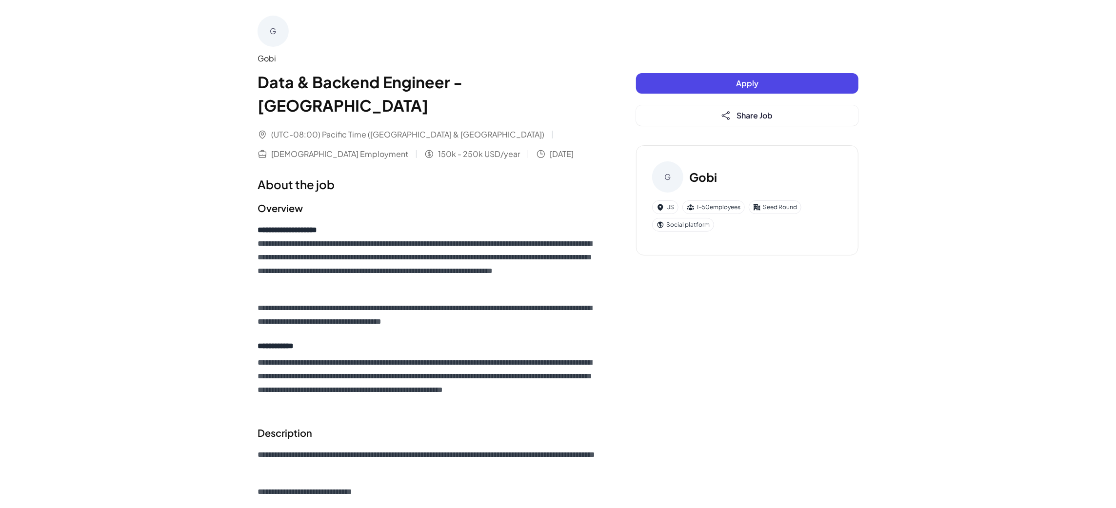
click at [315, 301] on p "**********" at bounding box center [426, 314] width 339 height 27
drag, startPoint x: 391, startPoint y: 236, endPoint x: 385, endPoint y: 227, distance: 11.4
click at [390, 229] on p "**********" at bounding box center [426, 257] width 339 height 68
